Goal: Transaction & Acquisition: Purchase product/service

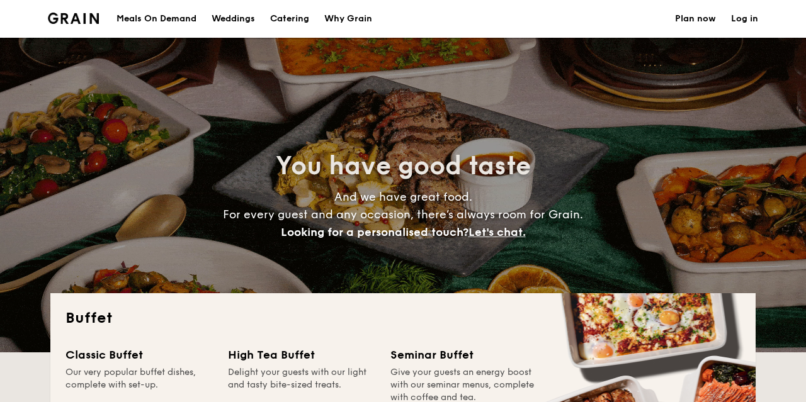
select select
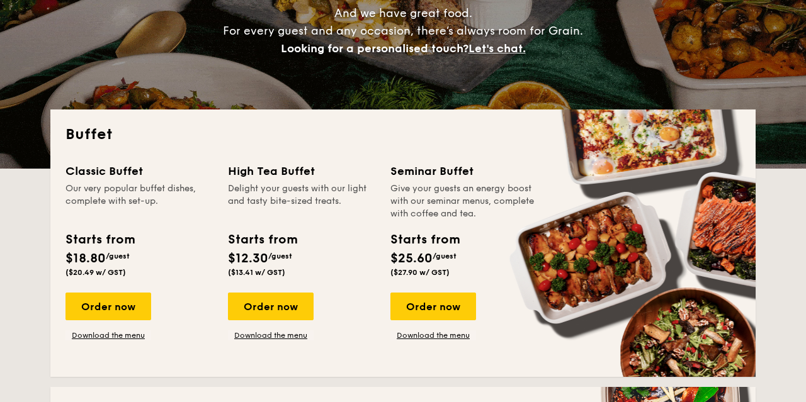
scroll to position [196, 0]
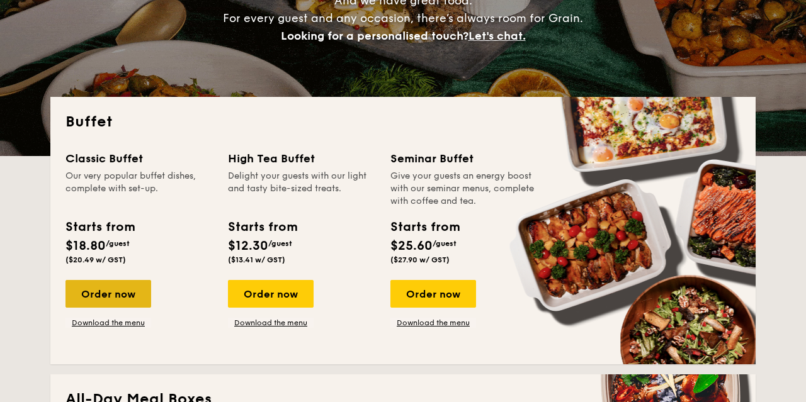
click at [114, 292] on div "Order now" at bounding box center [108, 294] width 86 height 28
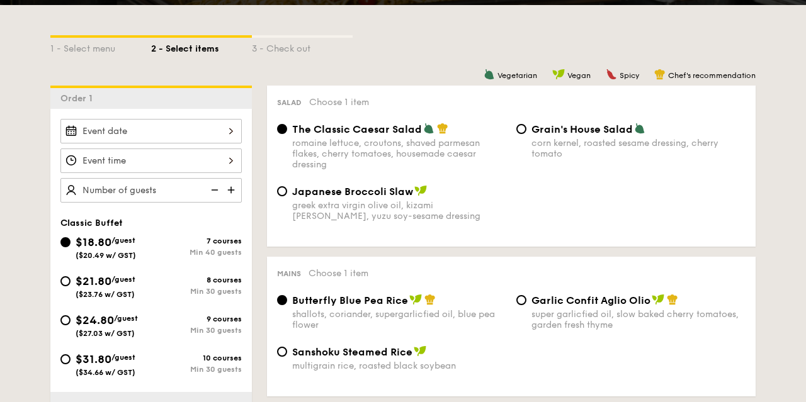
scroll to position [327, 0]
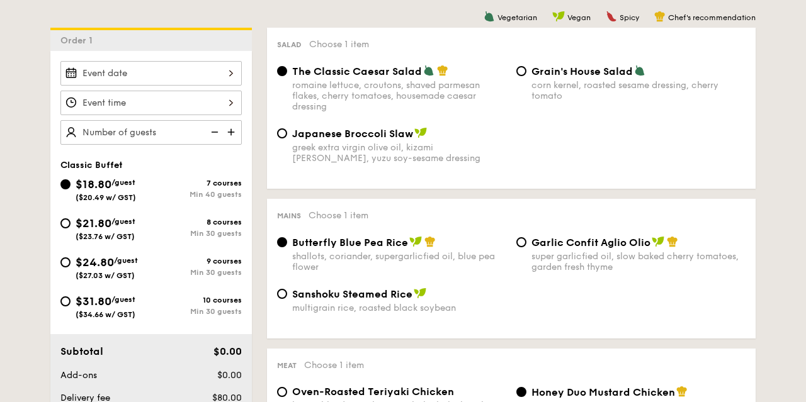
click at [76, 268] on span "$24.80" at bounding box center [95, 263] width 38 height 14
click at [71, 268] on input "$24.80 /guest ($27.03 w/ GST) 9 courses Min 30 guests" at bounding box center [65, 263] width 10 height 10
radio input "true"
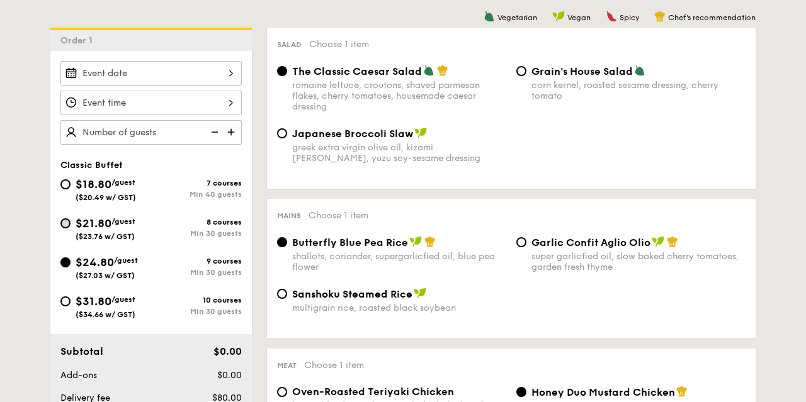
radio input "true"
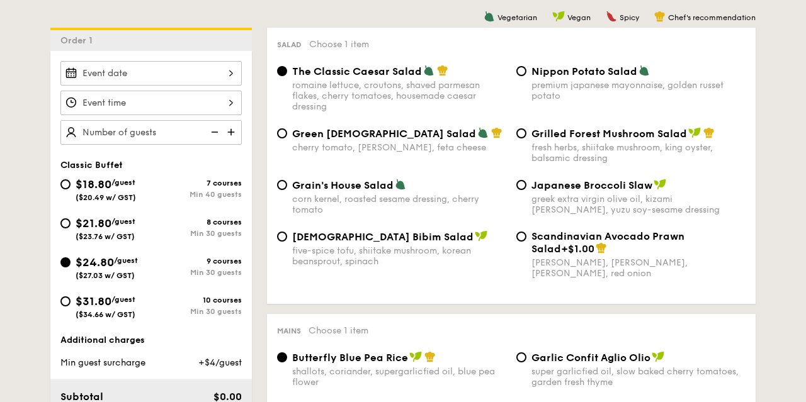
click at [73, 235] on div "$21.80 /guest ($23.76 w/ GST)" at bounding box center [105, 228] width 91 height 26
click at [71, 229] on input "$21.80 /guest ($23.76 w/ GST) 8 courses Min 30 guests" at bounding box center [65, 223] width 10 height 10
radio input "true"
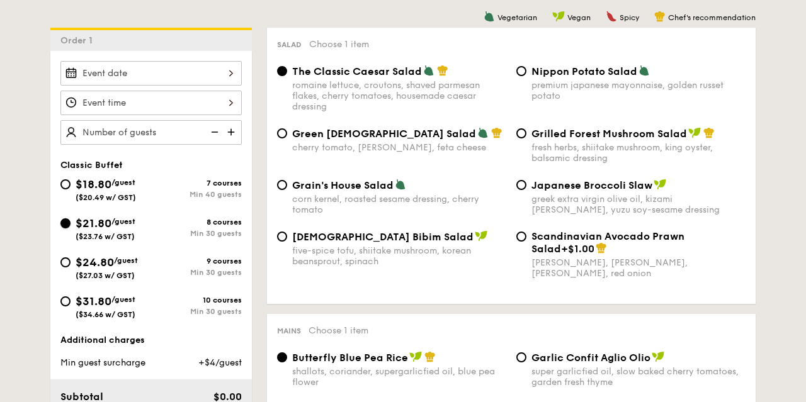
radio input "true"
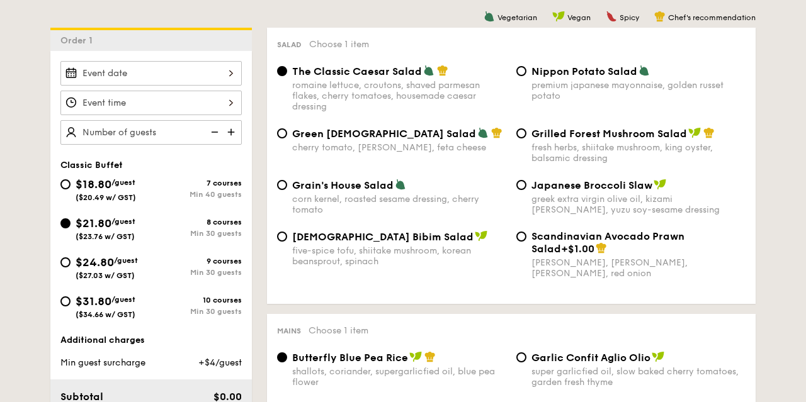
click at [77, 259] on span "$24.80" at bounding box center [95, 263] width 38 height 14
click at [71, 259] on input "$24.80 /guest ($27.03 w/ GST) 9 courses Min 30 guests" at bounding box center [65, 263] width 10 height 10
radio input "true"
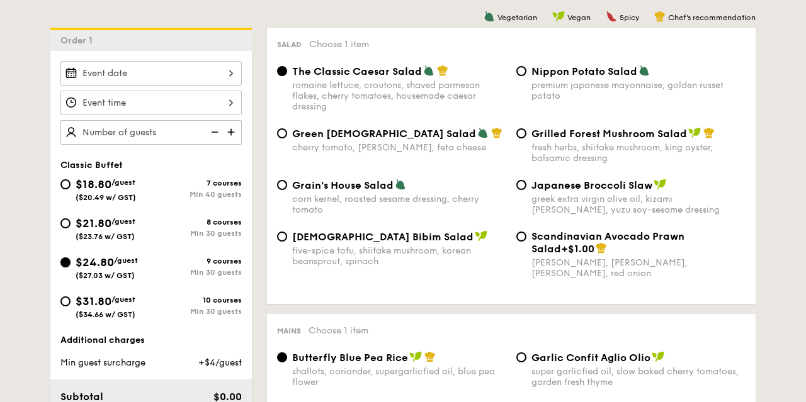
radio input "true"
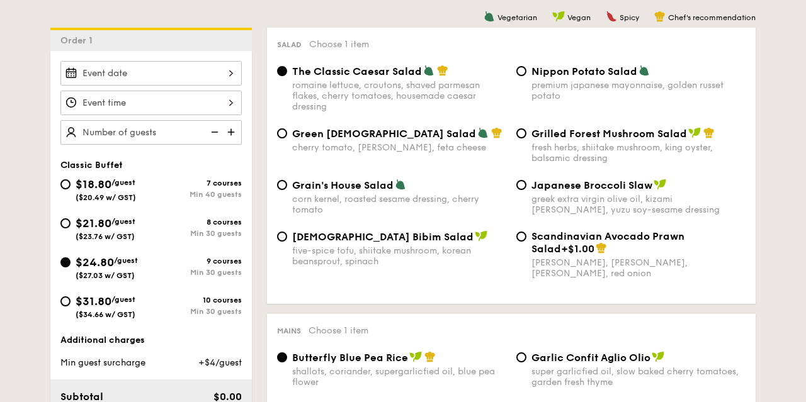
click at [580, 167] on div "Green Goddess Salad cherry tomato, [PERSON_NAME], feta cheese Grilled Forest Mu…" at bounding box center [511, 153] width 479 height 52
click at [577, 190] on span "Japanese Broccoli Slaw" at bounding box center [591, 185] width 121 height 12
click at [526, 190] on input "Japanese Broccoli Slaw greek extra virgin olive oil, kizami [PERSON_NAME], yuzu…" at bounding box center [521, 185] width 10 height 10
radio input "true"
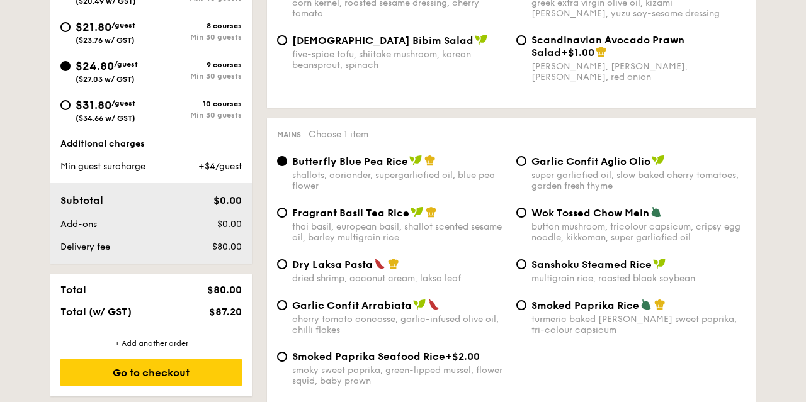
scroll to position [589, 0]
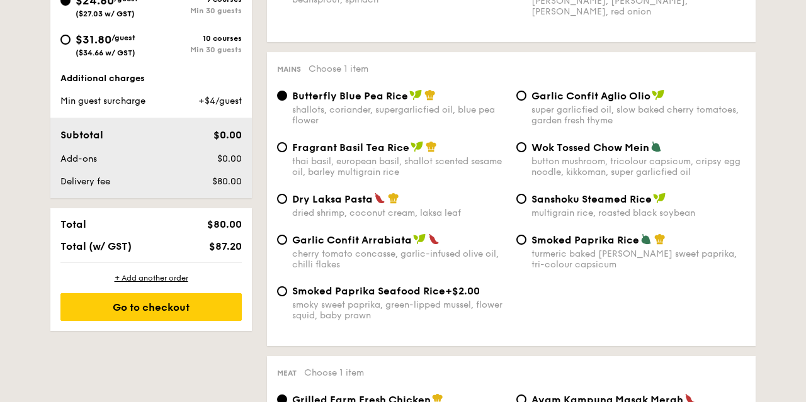
click at [564, 164] on div "button mushroom, tricolour capsicum, cripsy egg noodle, kikkoman, super garlicf…" at bounding box center [638, 166] width 214 height 21
click at [526, 152] on input "Wok Tossed Chow Mein button mushroom, tricolour capsicum, cripsy egg noodle, ki…" at bounding box center [521, 147] width 10 height 10
radio input "true"
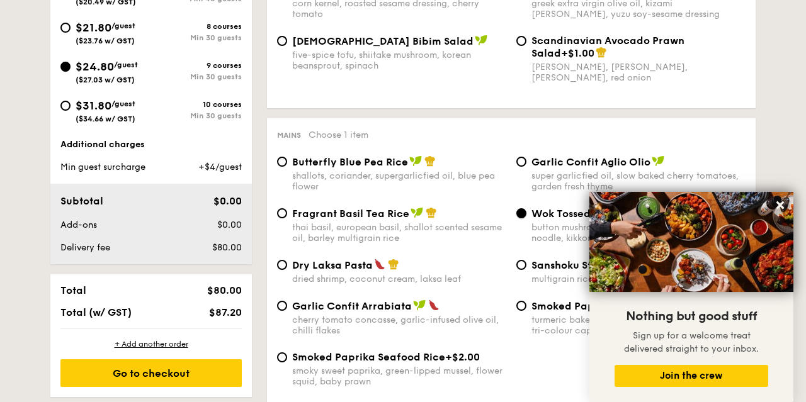
scroll to position [524, 0]
click at [785, 207] on icon at bounding box center [779, 205] width 11 height 11
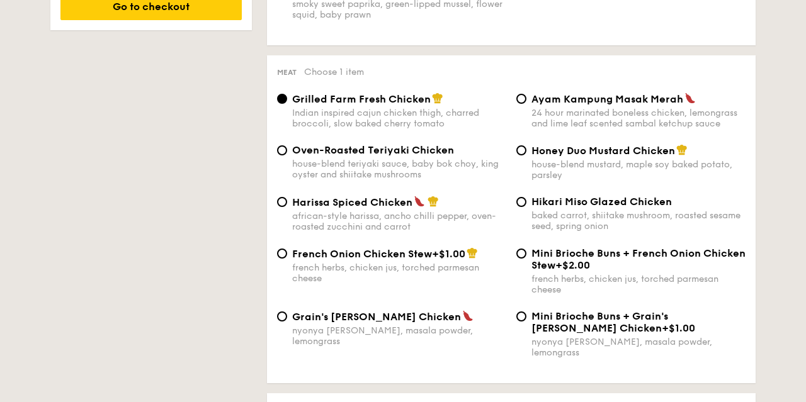
scroll to position [917, 0]
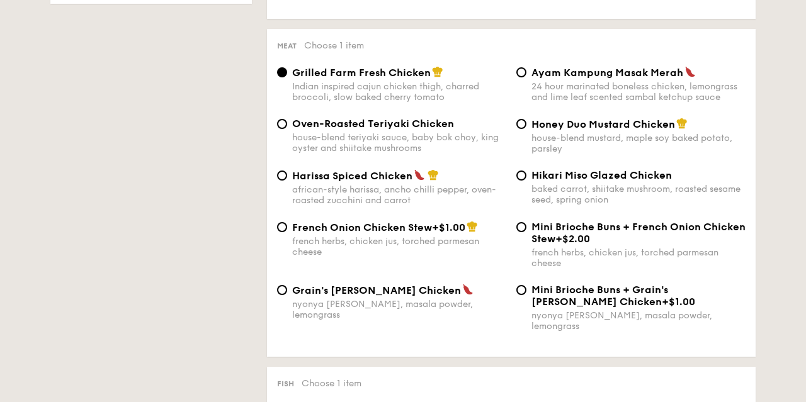
click at [357, 296] on span "Grain's [PERSON_NAME] Chicken" at bounding box center [376, 291] width 169 height 12
click at [287, 295] on input "Grain's [PERSON_NAME] Chicken nyonya [PERSON_NAME], masala powder, lemongrass" at bounding box center [282, 290] width 10 height 10
radio input "true"
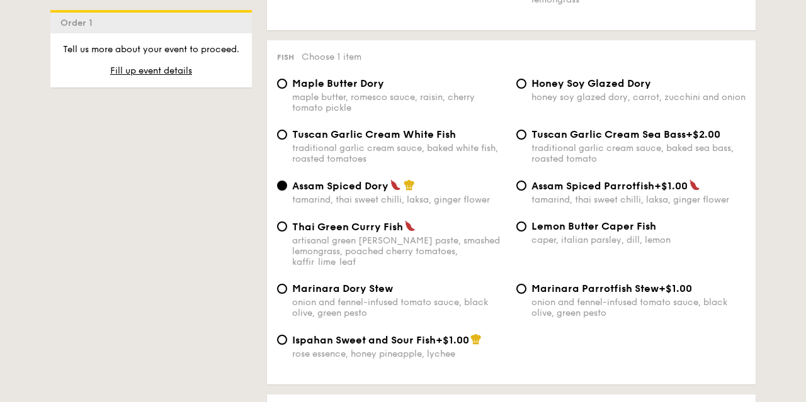
scroll to position [1244, 0]
click at [356, 150] on div "traditional garlic cream sauce, baked white fish, roasted tomatoes" at bounding box center [399, 152] width 214 height 21
click at [287, 139] on input "Tuscan Garlic Cream White Fish traditional garlic cream sauce, baked white fish…" at bounding box center [282, 134] width 10 height 10
radio input "true"
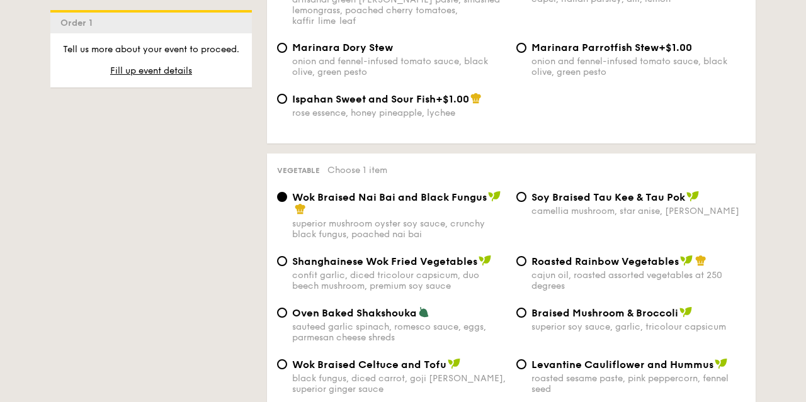
scroll to position [1506, 0]
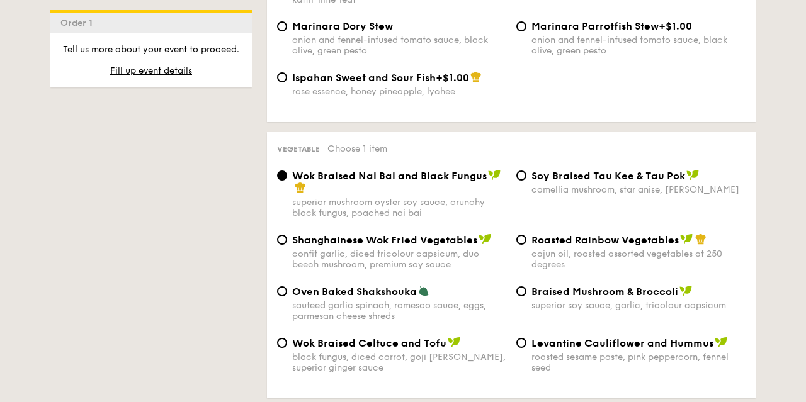
click at [572, 286] on span "Braised Mushroom & Broccoli" at bounding box center [604, 292] width 147 height 12
click at [526, 286] on input "Braised Mushroom & Broccoli superior soy sauce, garlic, tricolour capsicum" at bounding box center [521, 291] width 10 height 10
radio input "true"
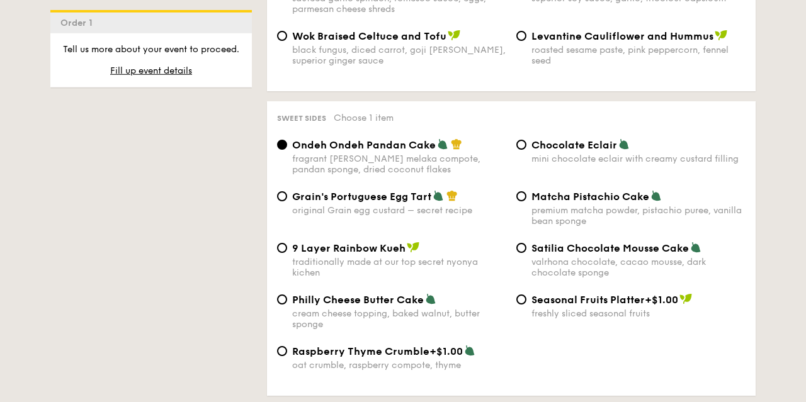
scroll to position [1834, 0]
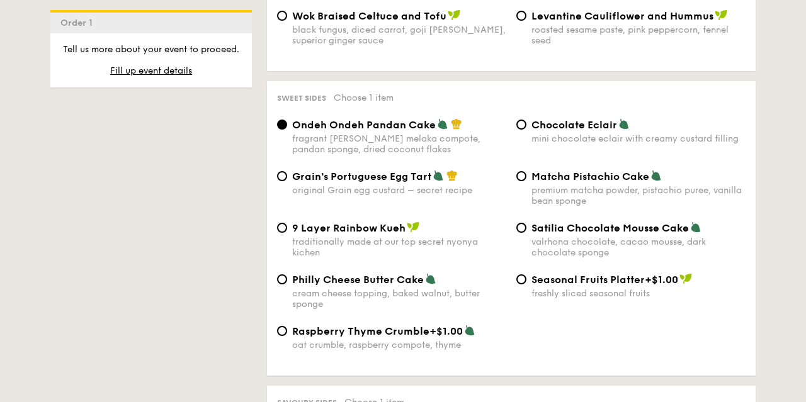
click at [550, 185] on div "premium matcha powder, pistachio puree, vanilla bean sponge" at bounding box center [638, 195] width 214 height 21
click at [526, 181] on input "Matcha Pistachio Cake premium matcha powder, pistachio puree, vanilla bean spon…" at bounding box center [521, 176] width 10 height 10
radio input "true"
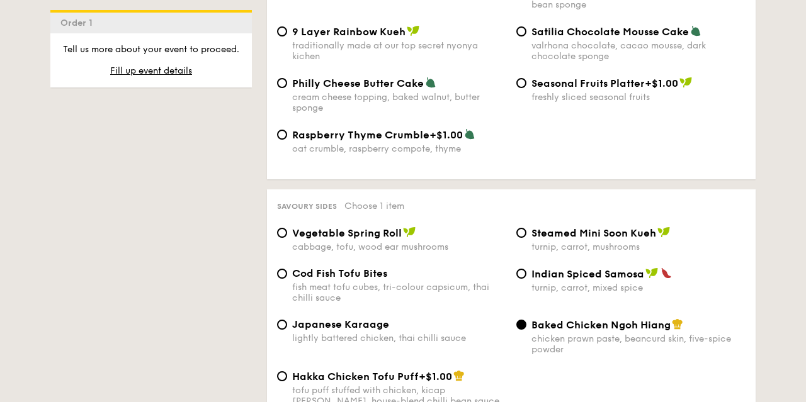
scroll to position [2095, 0]
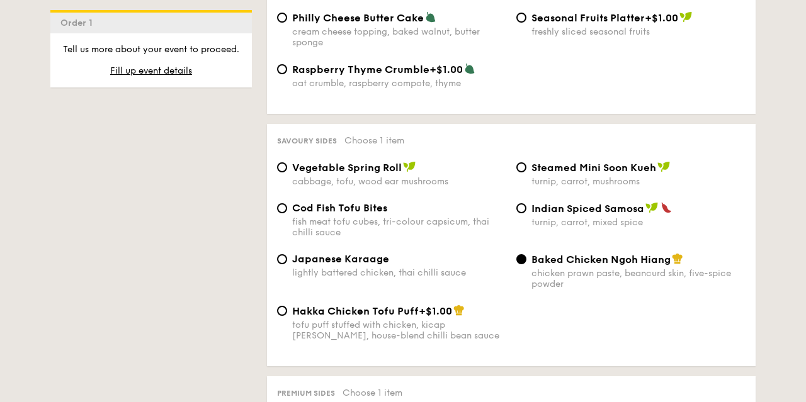
click at [317, 258] on span "Japanese Karaage" at bounding box center [340, 259] width 97 height 12
click at [287, 258] on input "Japanese Karaage lightly battered chicken, thai chilli sauce" at bounding box center [282, 259] width 10 height 10
radio input "true"
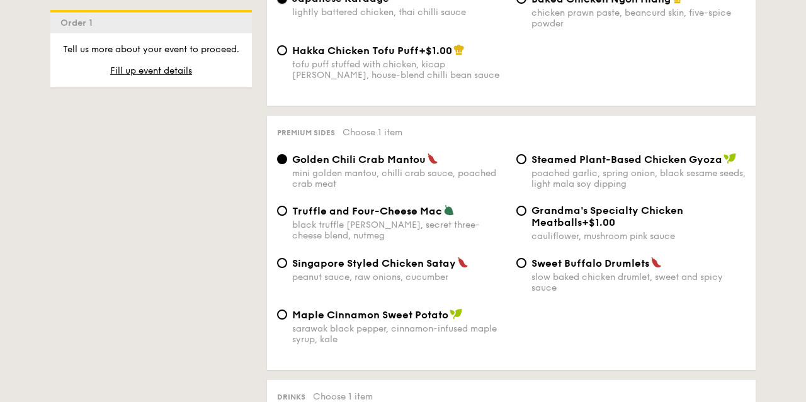
scroll to position [2357, 0]
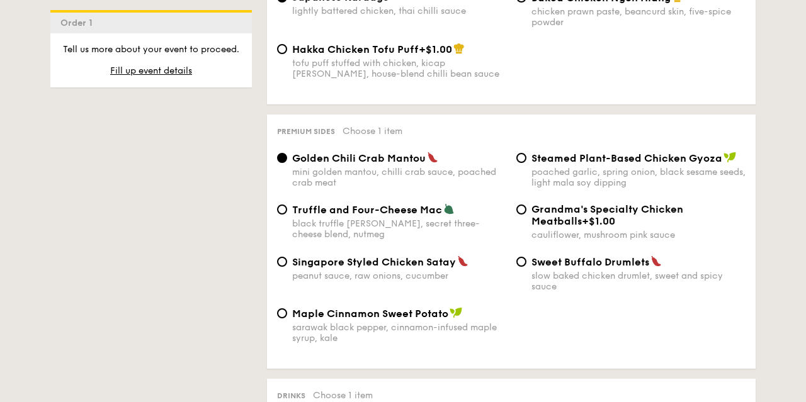
click at [540, 261] on span "Sweet Buffalo Drumlets" at bounding box center [590, 262] width 118 height 12
click at [526, 261] on input "Sweet Buffalo Drumlets slow baked chicken drumlet, sweet and spicy sauce" at bounding box center [521, 262] width 10 height 10
radio input "true"
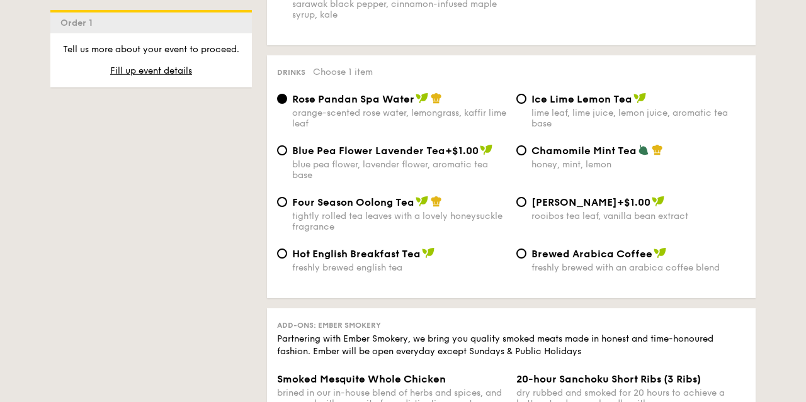
scroll to position [2685, 0]
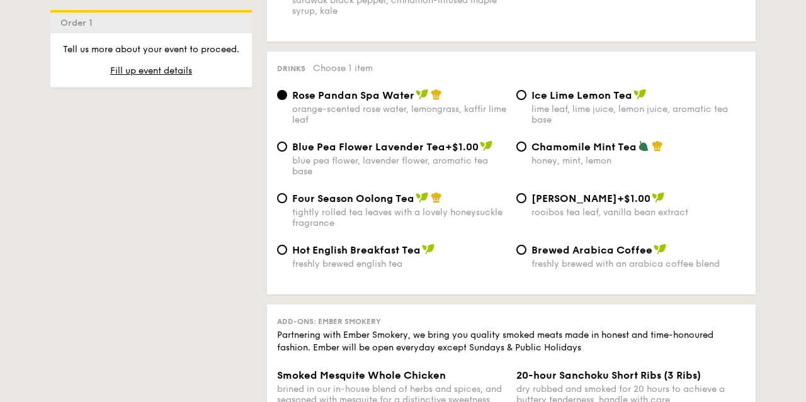
click at [571, 111] on div "lime leaf, lime juice, lemon juice, aromatic tea base" at bounding box center [638, 114] width 214 height 21
click at [526, 100] on input "Ice Lime Lemon Tea lime leaf, lime juice, lemon juice, aromatic tea base" at bounding box center [521, 95] width 10 height 10
radio input "true"
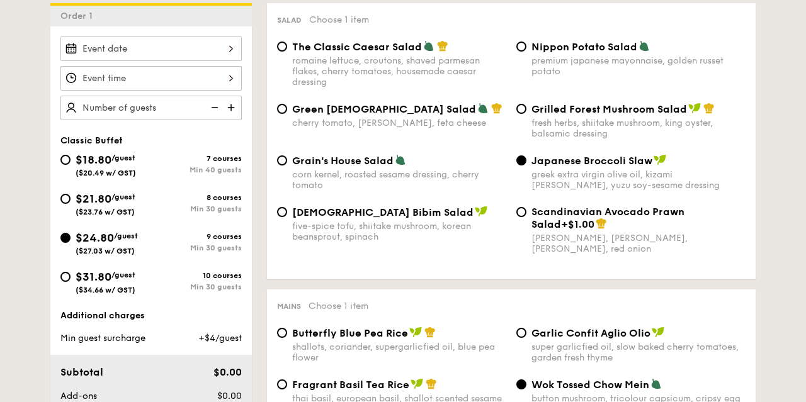
scroll to position [262, 0]
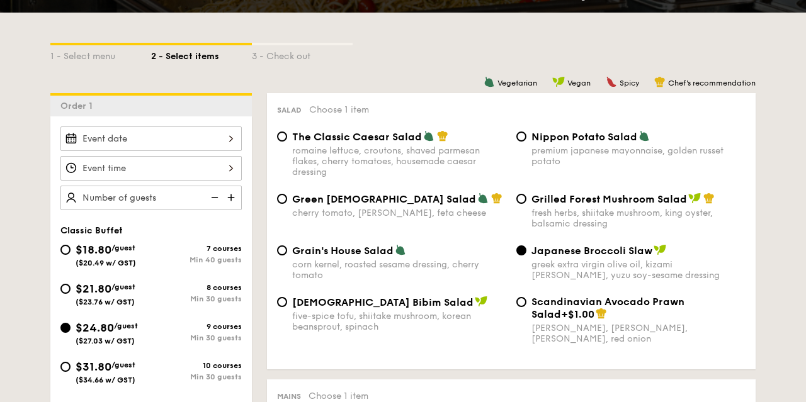
click at [221, 195] on img at bounding box center [213, 198] width 19 height 24
click at [229, 188] on img at bounding box center [232, 198] width 19 height 24
click at [230, 190] on img at bounding box center [232, 198] width 19 height 24
click at [215, 198] on img at bounding box center [213, 198] width 19 height 24
type input "25 guests"
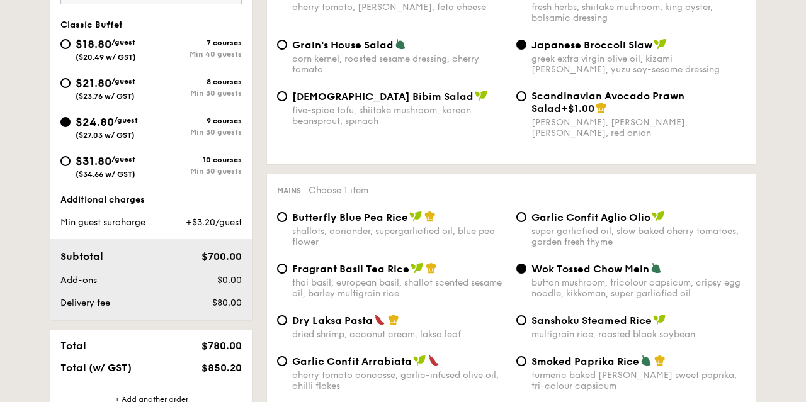
scroll to position [589, 0]
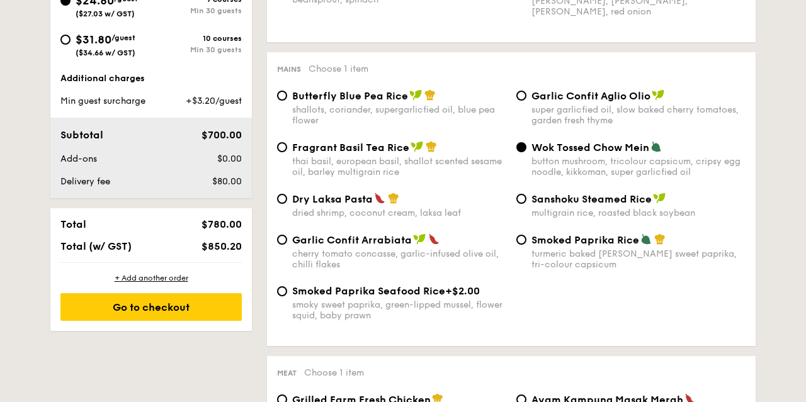
click at [181, 203] on div "Order 1 25 guests Classic Buffet $18.80 /guest ($20.49 w/ GST) 7 courses Min 40…" at bounding box center [150, 48] width 201 height 565
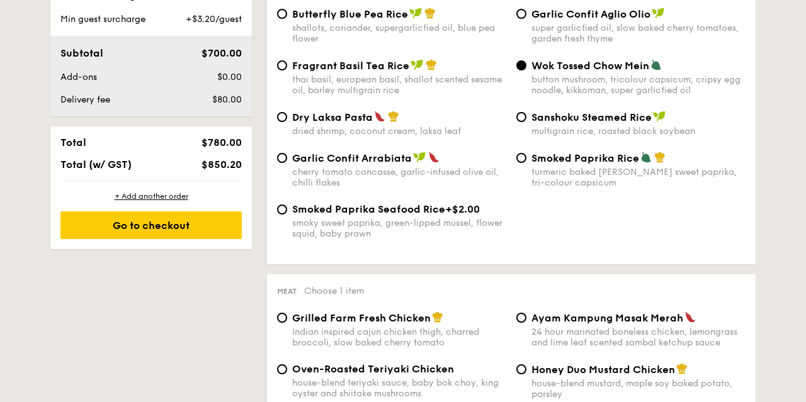
scroll to position [851, 0]
